Goal: Task Accomplishment & Management: Manage account settings

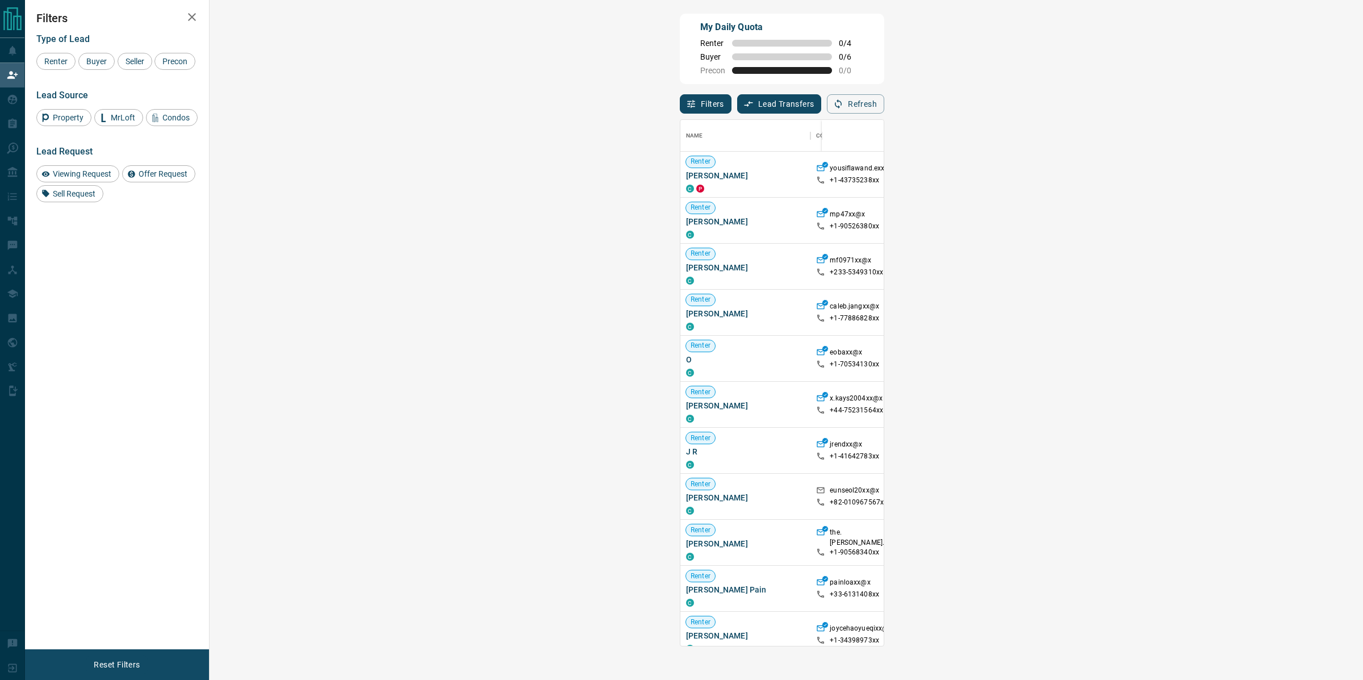
scroll to position [516, 1119]
click at [108, 68] on div "Buyer" at bounding box center [96, 61] width 36 height 17
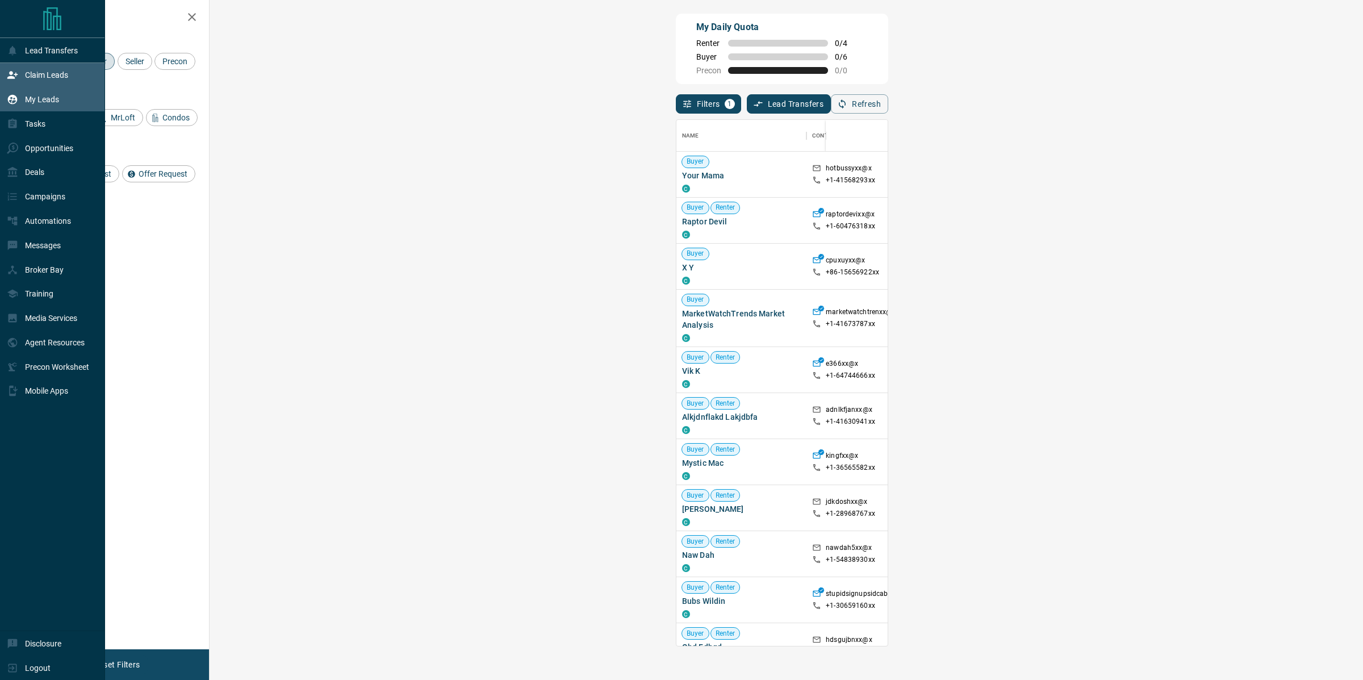
click at [43, 99] on p "My Leads" at bounding box center [42, 99] width 34 height 9
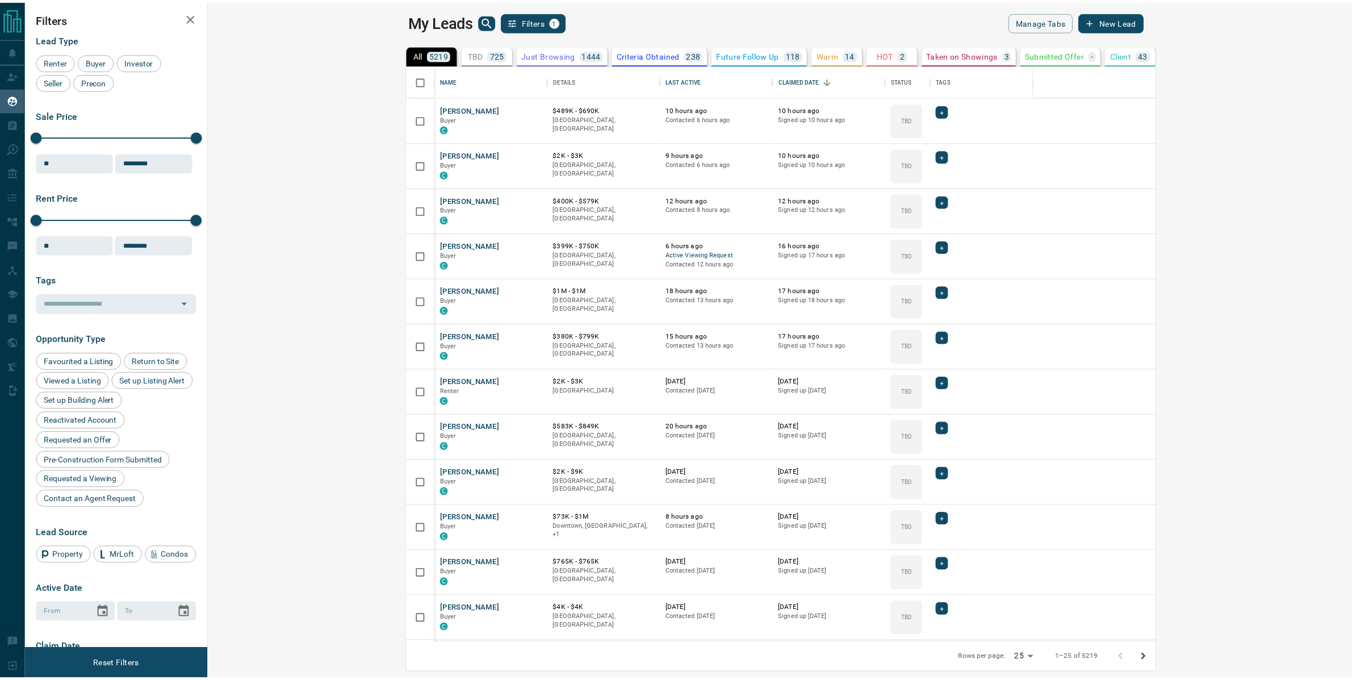
scroll to position [569, 1138]
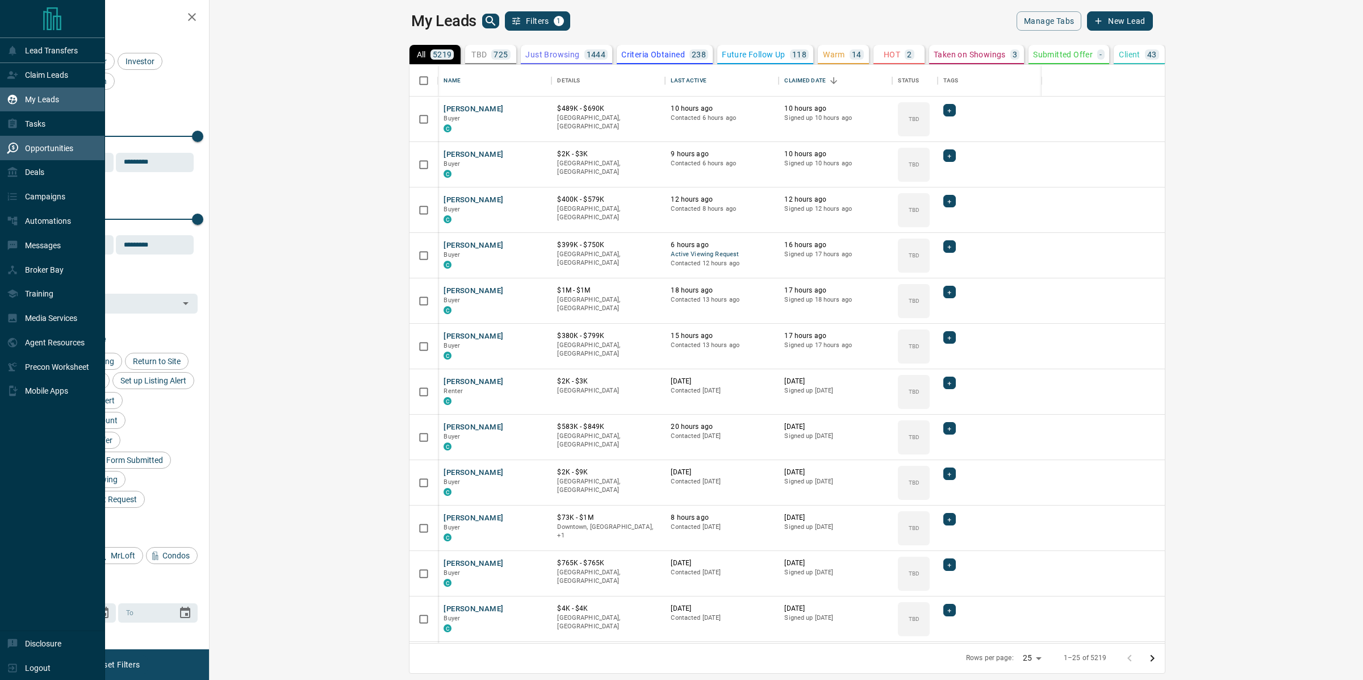
click at [31, 148] on p "Opportunities" at bounding box center [49, 148] width 48 height 9
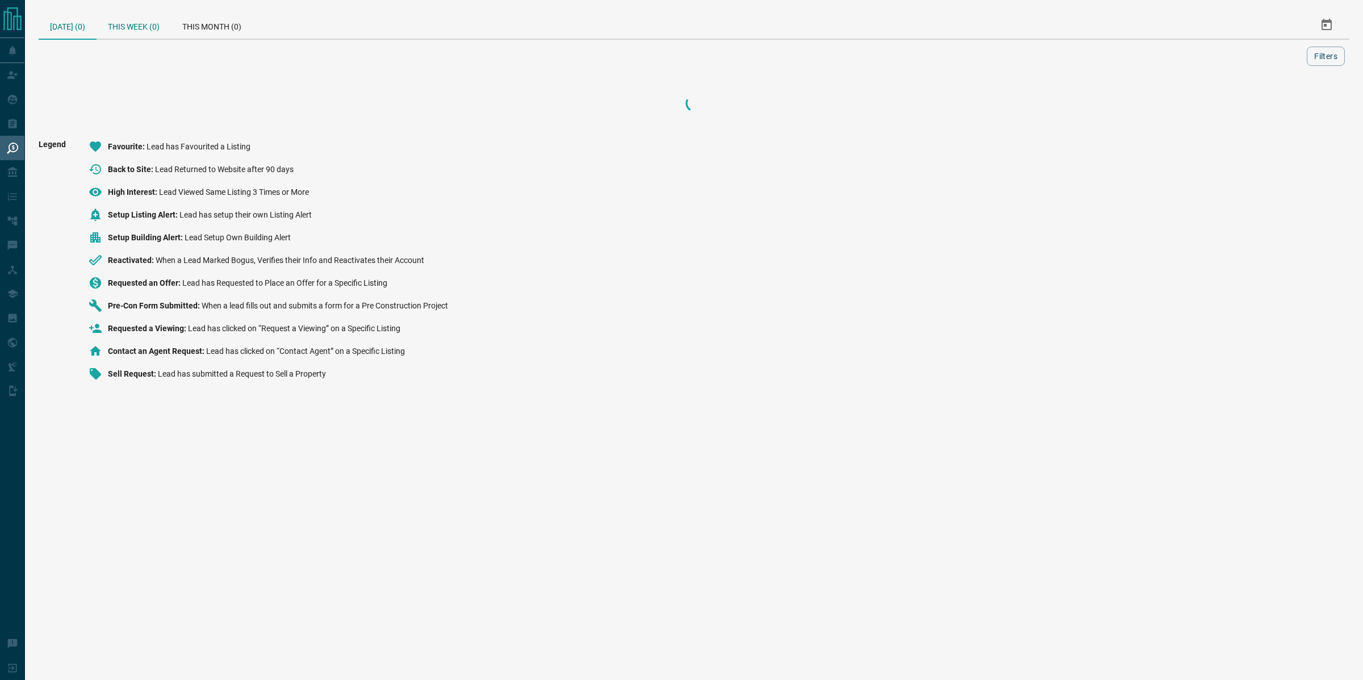
click at [128, 25] on div "This Week (0)" at bounding box center [134, 24] width 74 height 27
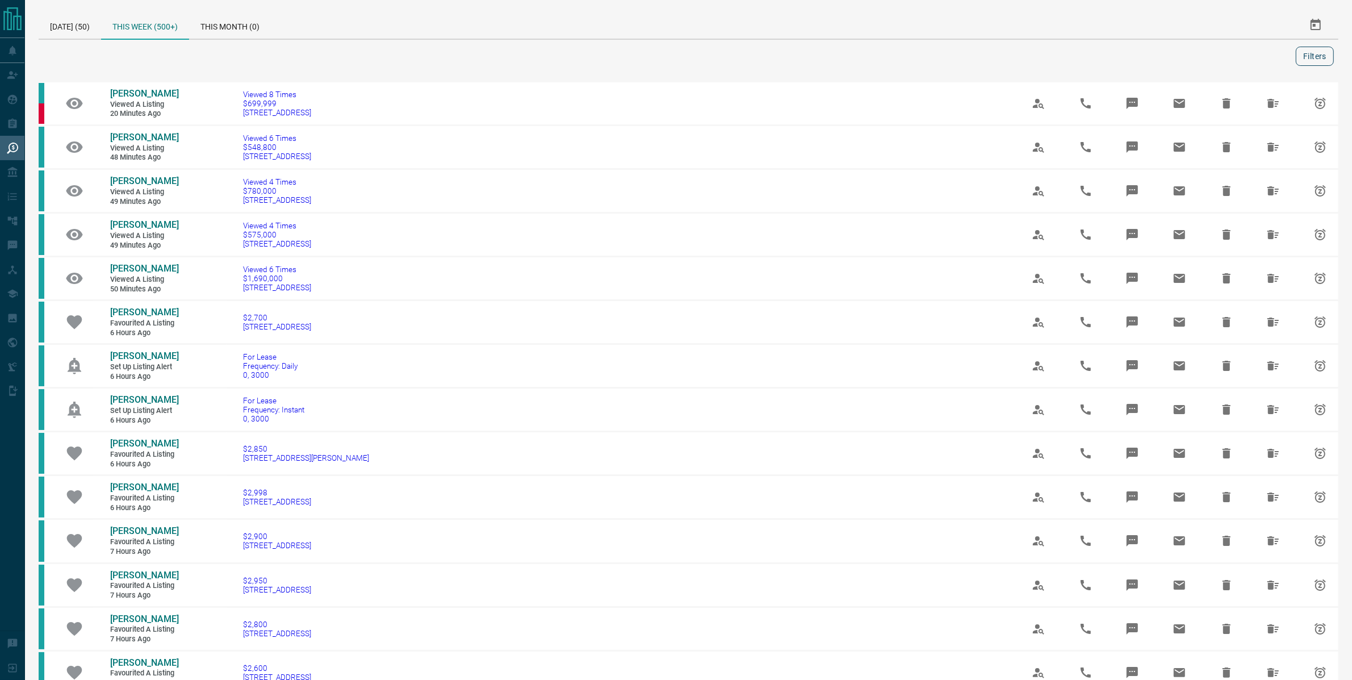
click at [1314, 52] on button "Filters" at bounding box center [1315, 56] width 38 height 19
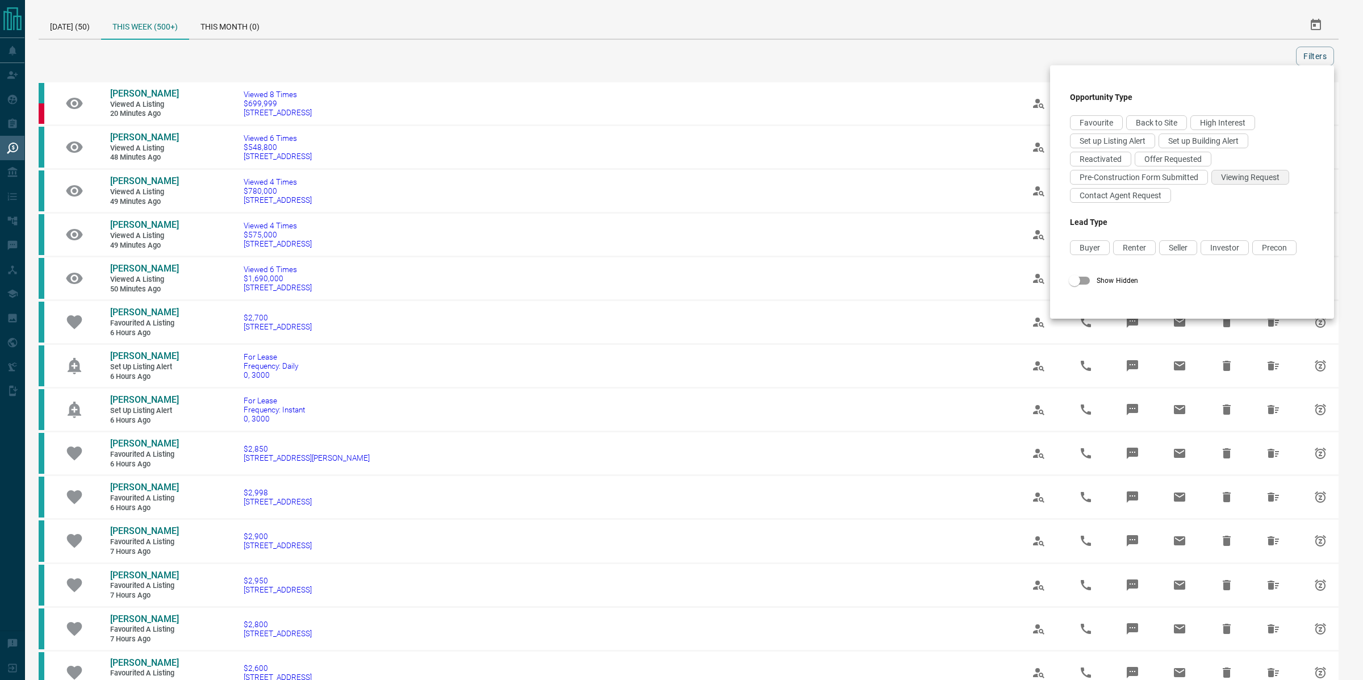
click at [1226, 170] on div "Viewing Request" at bounding box center [1251, 177] width 78 height 15
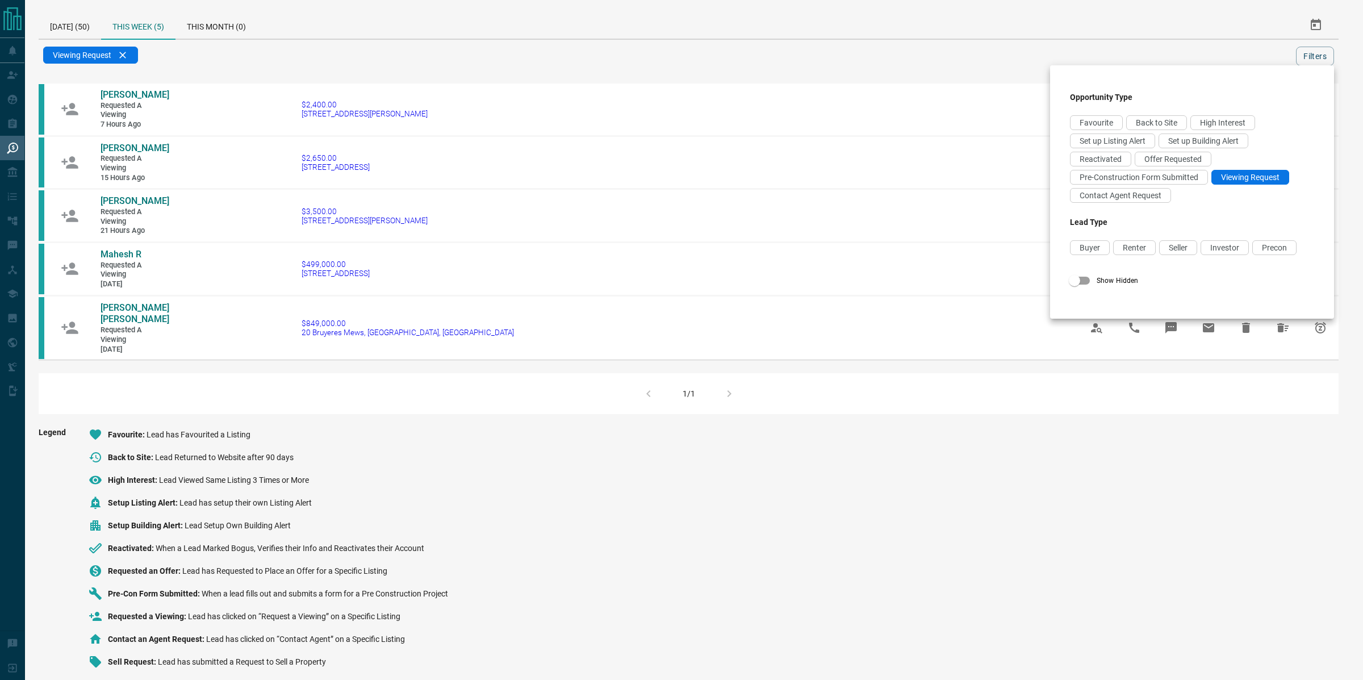
click at [349, 50] on div at bounding box center [681, 340] width 1363 height 680
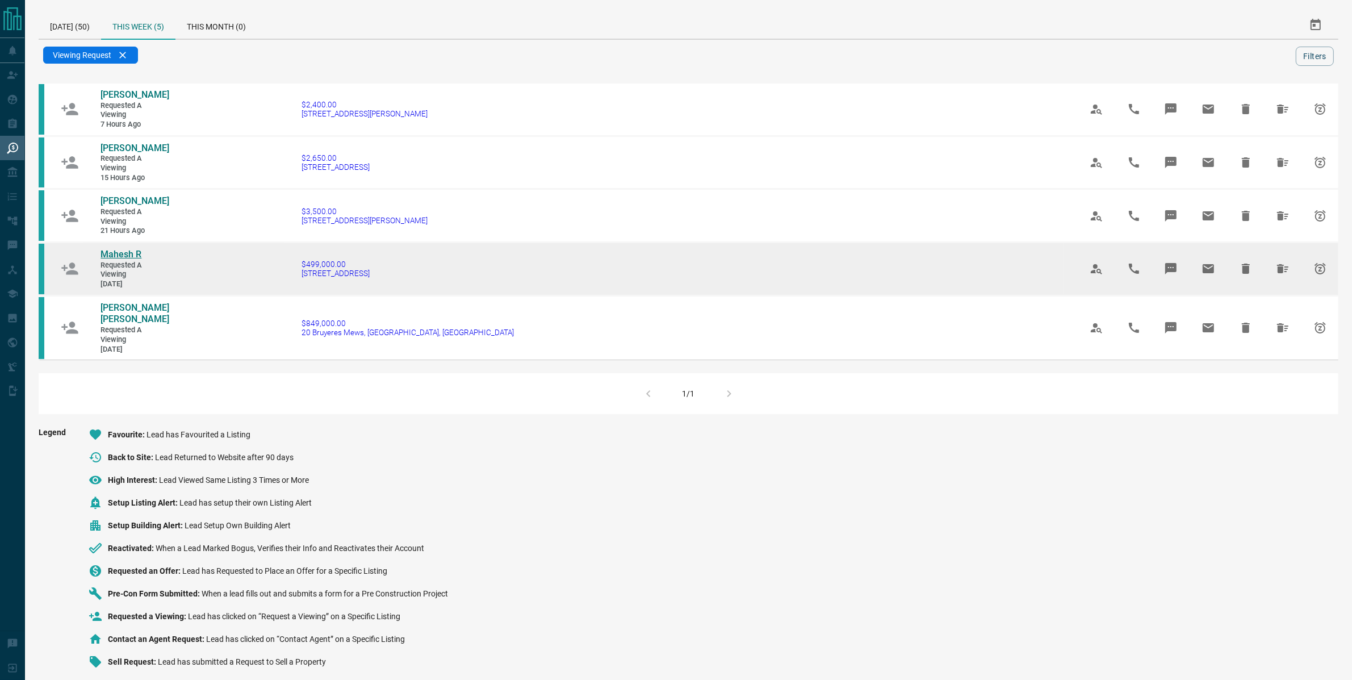
click at [121, 257] on span "Mahesh R" at bounding box center [121, 254] width 41 height 11
